Goal: Information Seeking & Learning: Learn about a topic

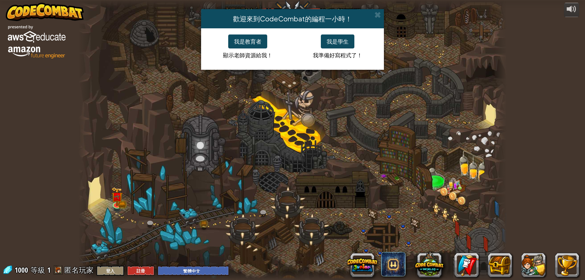
select select "zh-HANT"
click at [347, 41] on button "我是學生" at bounding box center [338, 41] width 34 height 14
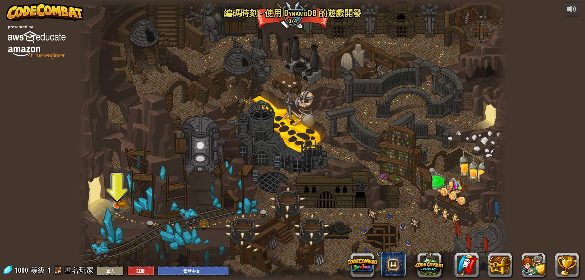
click at [198, 135] on div at bounding box center [292, 140] width 429 height 280
drag, startPoint x: 146, startPoint y: 192, endPoint x: 144, endPoint y: 195, distance: 3.6
click at [145, 194] on div at bounding box center [292, 140] width 429 height 280
click at [500, 196] on div at bounding box center [500, 140] width 13 height 280
click at [460, 190] on div at bounding box center [292, 140] width 429 height 280
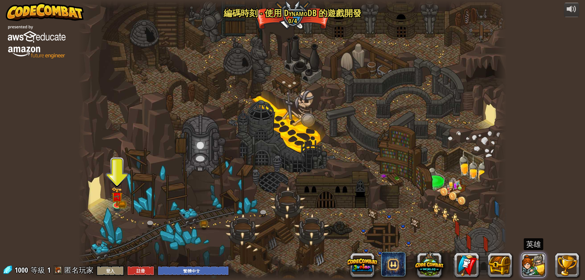
click at [534, 265] on button at bounding box center [534, 265] width 24 height 24
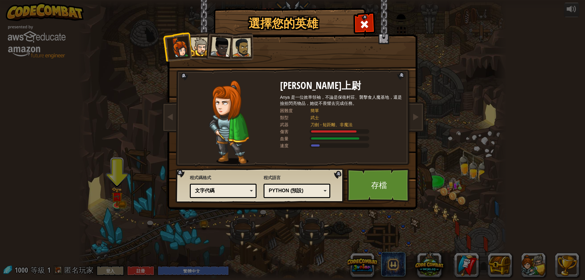
click at [497, 131] on div "選擇您的英雄 1000 [PERSON_NAME]上尉 [PERSON_NAME] 是一位效率領袖，不論是保衛村莊、襲擊食人魔基地，還是撿拾閃亮物品，她從不畏…" at bounding box center [292, 140] width 585 height 280
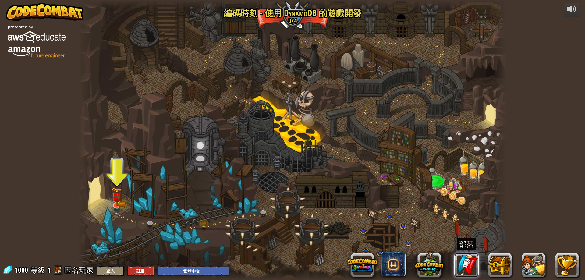
click at [465, 265] on link at bounding box center [466, 265] width 24 height 24
